Goal: Navigation & Orientation: Find specific page/section

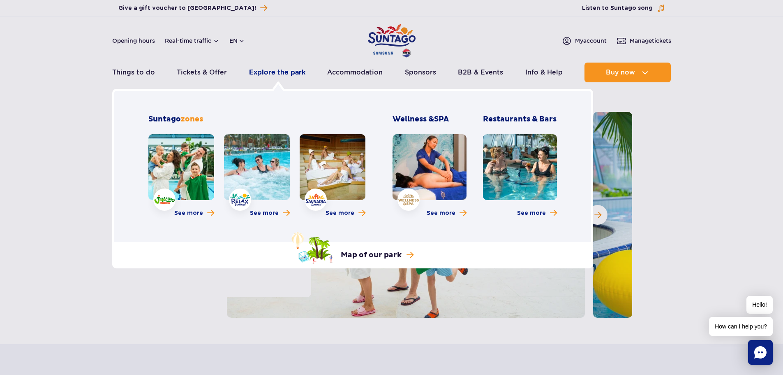
click at [286, 72] on link "Explore the park" at bounding box center [277, 73] width 56 height 20
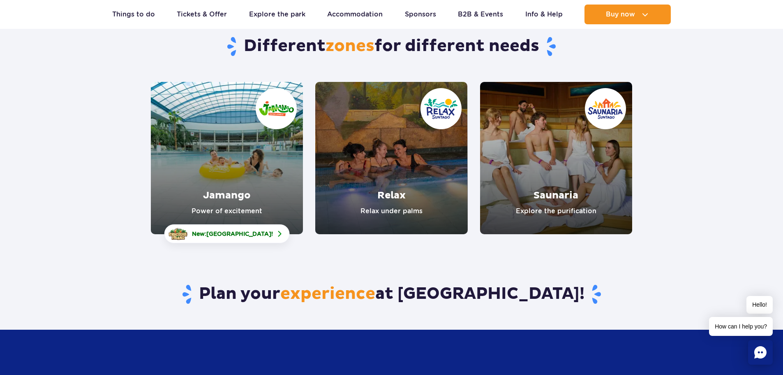
scroll to position [82, 0]
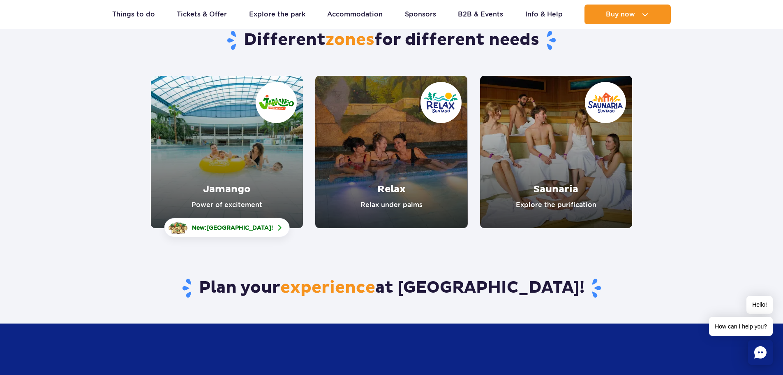
click at [269, 168] on link "Jamango" at bounding box center [227, 152] width 152 height 152
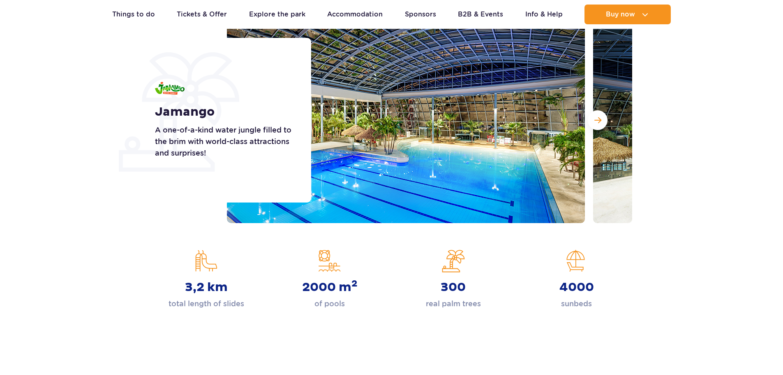
scroll to position [123, 0]
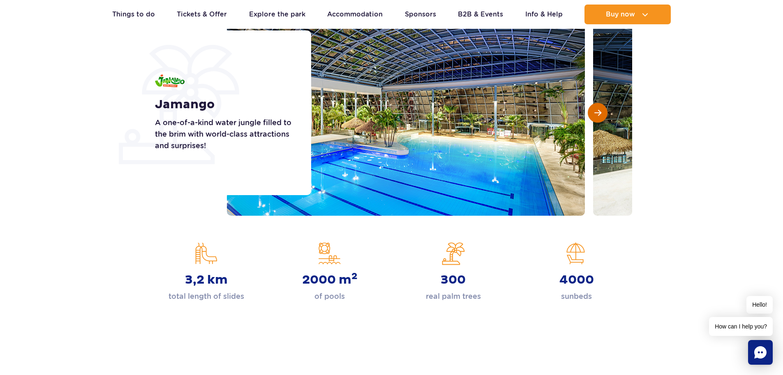
click at [593, 118] on button "Next slide" at bounding box center [598, 113] width 20 height 20
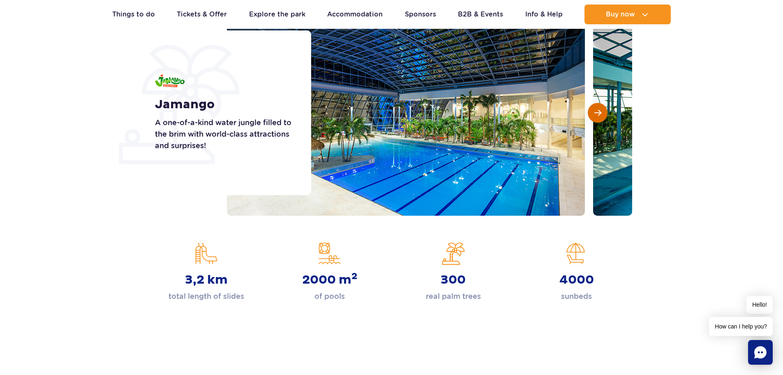
click at [593, 118] on button "Next slide" at bounding box center [598, 113] width 20 height 20
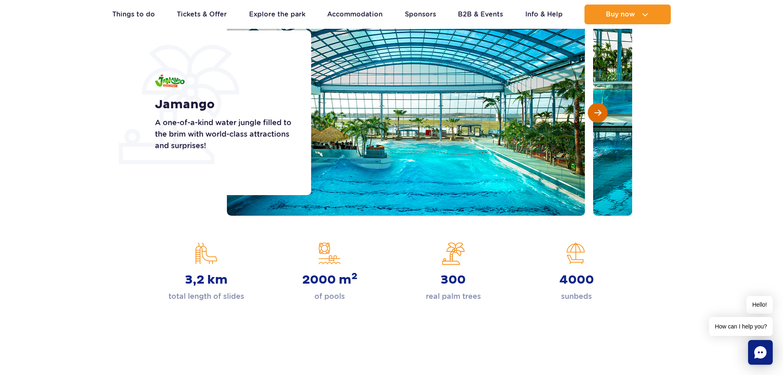
click at [593, 118] on button "Next slide" at bounding box center [598, 113] width 20 height 20
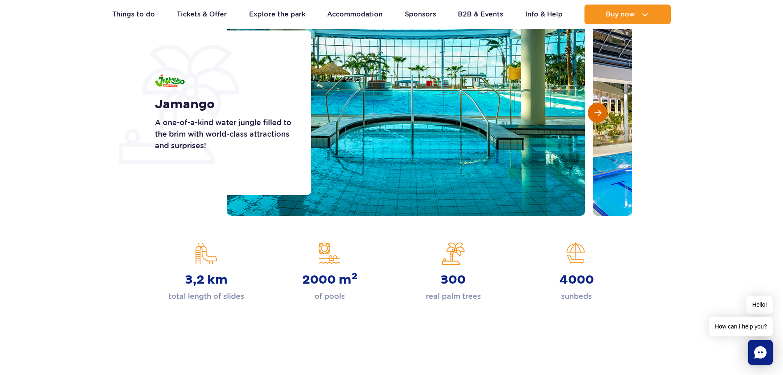
click at [593, 118] on button "Next slide" at bounding box center [598, 113] width 20 height 20
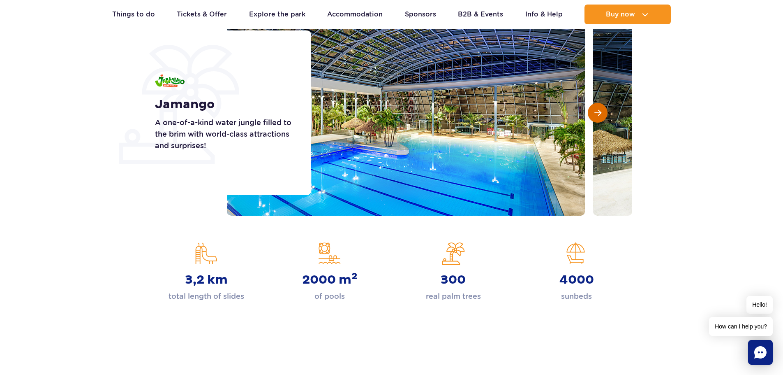
click at [593, 118] on button "Next slide" at bounding box center [598, 113] width 20 height 20
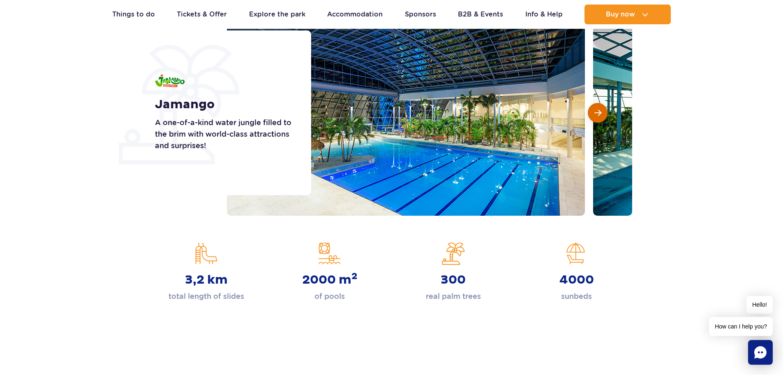
click at [593, 118] on button "Next slide" at bounding box center [598, 113] width 20 height 20
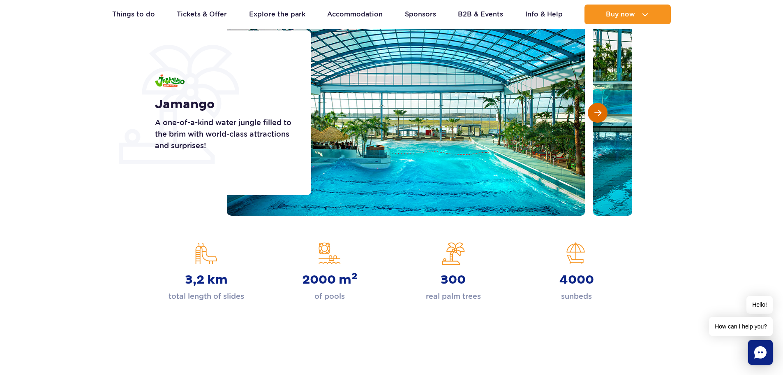
click at [593, 118] on button "Next slide" at bounding box center [598, 113] width 20 height 20
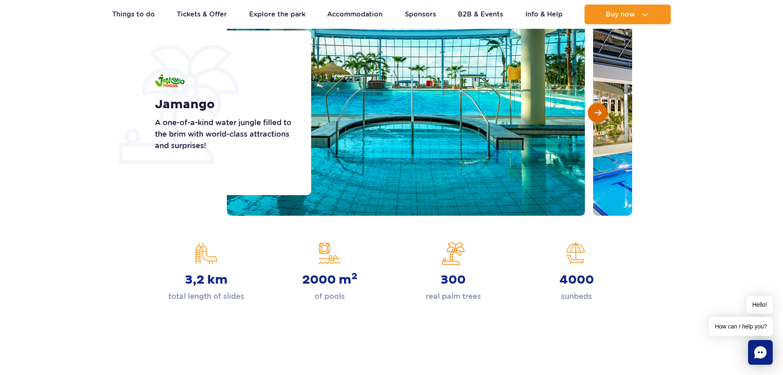
click at [593, 118] on button "Next slide" at bounding box center [598, 113] width 20 height 20
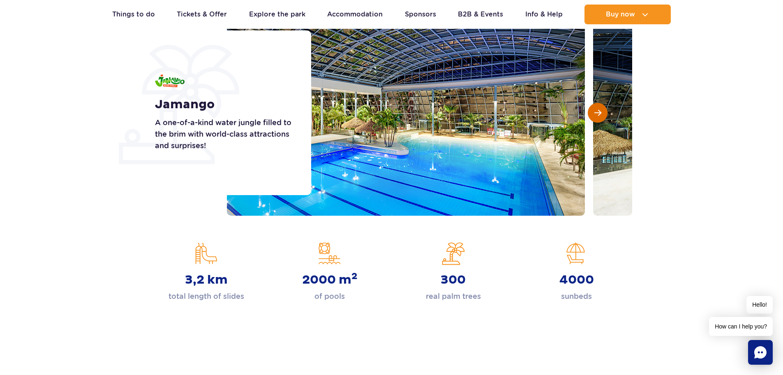
click at [593, 118] on button "Next slide" at bounding box center [598, 113] width 20 height 20
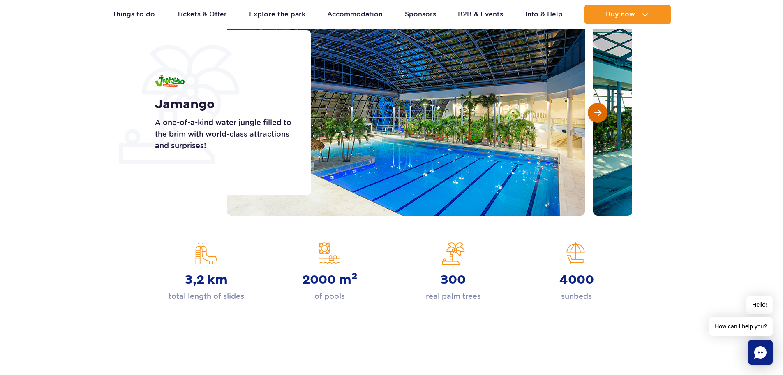
click at [593, 118] on button "Next slide" at bounding box center [598, 113] width 20 height 20
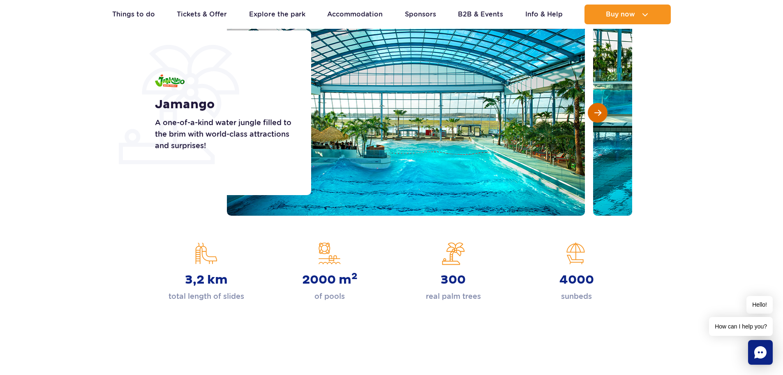
click at [593, 118] on button "Next slide" at bounding box center [598, 113] width 20 height 20
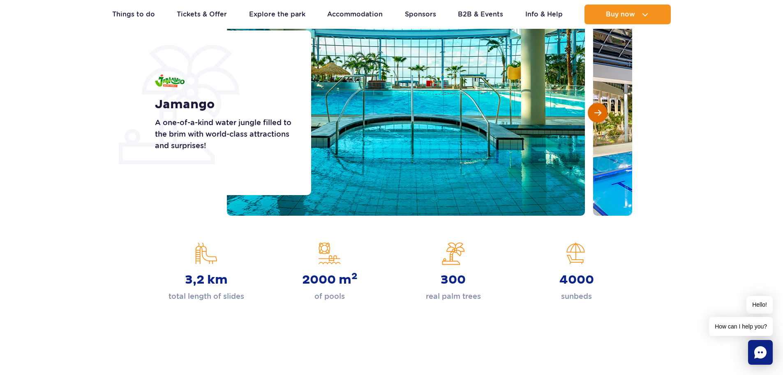
click at [593, 118] on button "Next slide" at bounding box center [598, 113] width 20 height 20
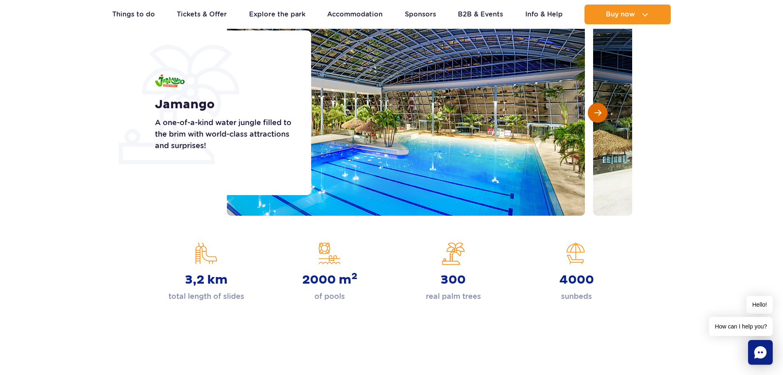
click at [593, 118] on button "Next slide" at bounding box center [598, 113] width 20 height 20
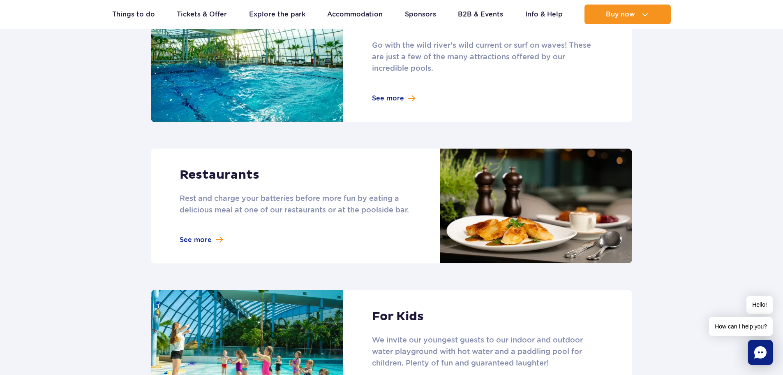
scroll to position [946, 0]
